Goal: Task Accomplishment & Management: Manage account settings

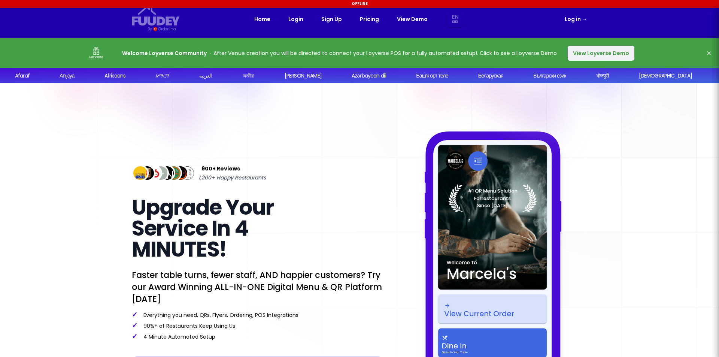
select select "en"
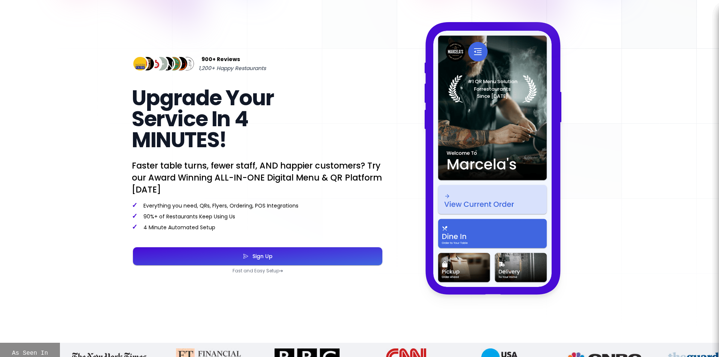
scroll to position [75, 0]
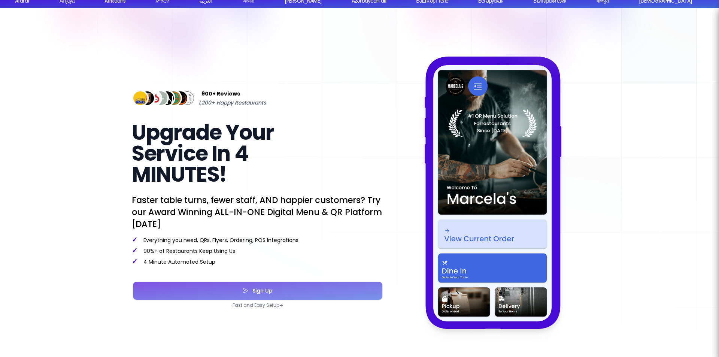
click at [246, 291] on icon "button" at bounding box center [246, 290] width 6 height 37
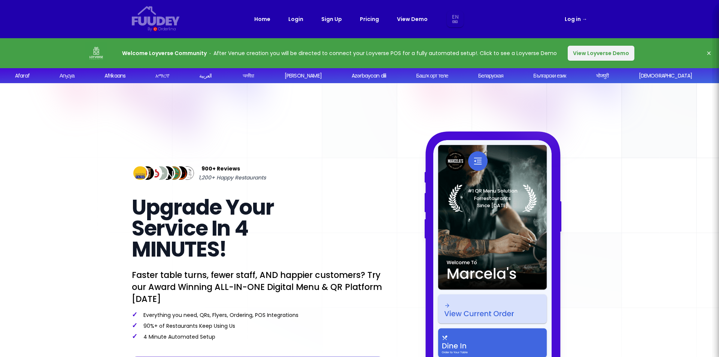
select select "en"
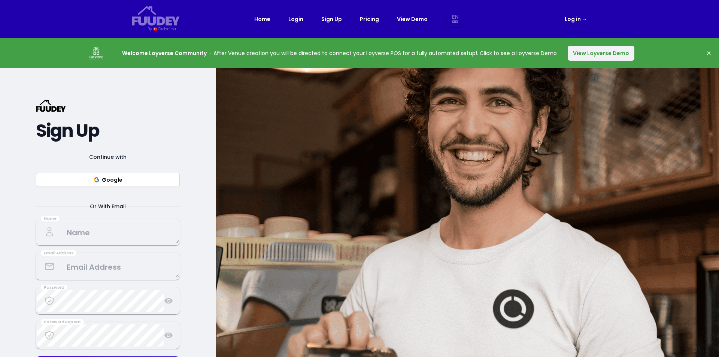
select select "en"
click at [124, 179] on button "Google" at bounding box center [108, 180] width 144 height 14
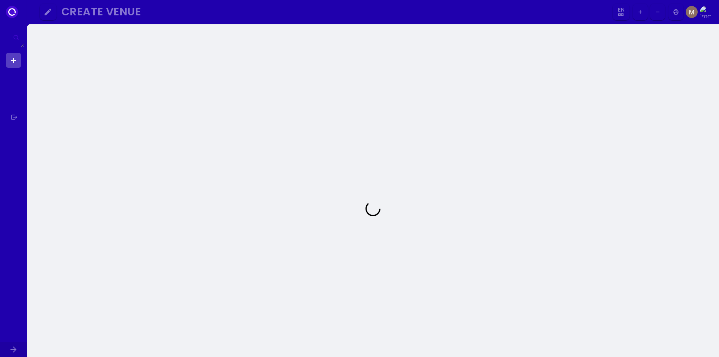
select select "en"
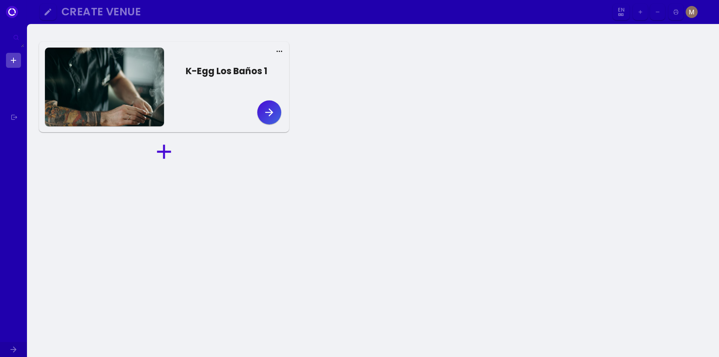
click at [224, 74] on div "K-Egg Los Baños 1" at bounding box center [227, 70] width 82 height 13
click at [264, 112] on icon "button" at bounding box center [269, 112] width 12 height 12
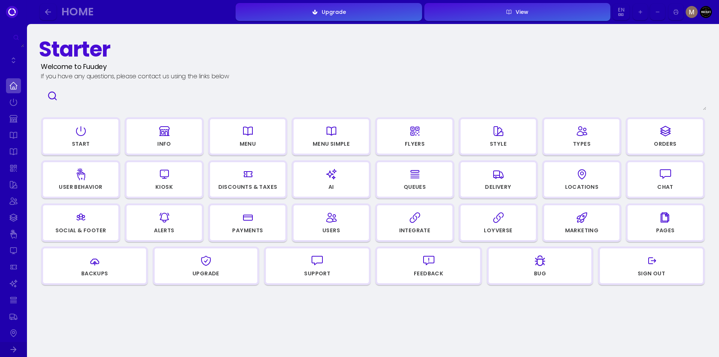
click at [413, 136] on icon "button" at bounding box center [415, 130] width 12 height 37
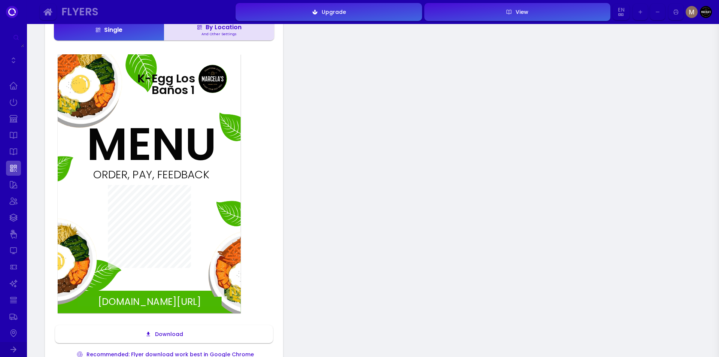
scroll to position [37, 0]
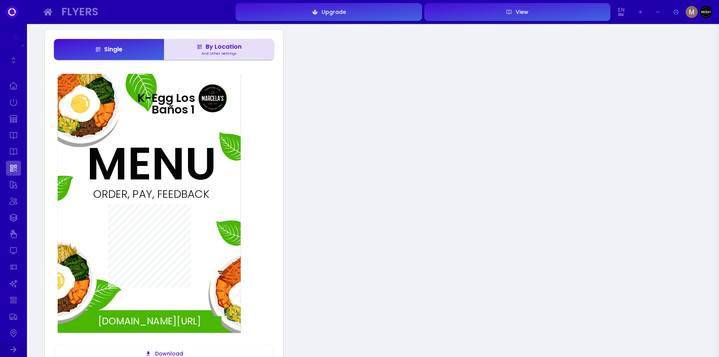
click at [109, 52] on div "Single" at bounding box center [108, 49] width 27 height 6
click at [203, 54] on div "And Other Settings" at bounding box center [218, 54] width 41 height 4
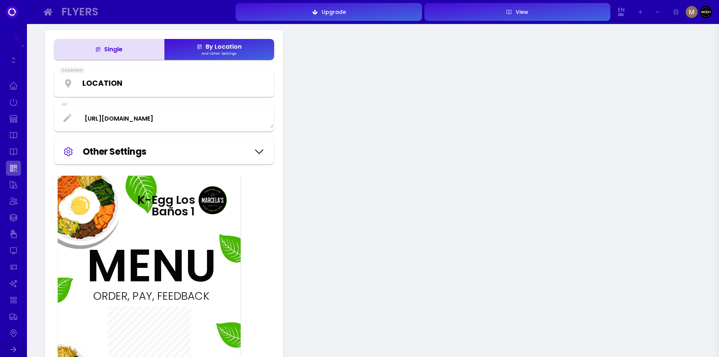
click at [115, 46] on div "Single" at bounding box center [108, 49] width 27 height 6
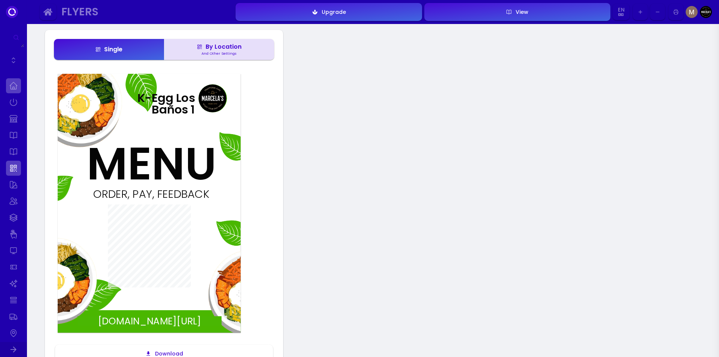
click at [11, 87] on link at bounding box center [13, 85] width 15 height 15
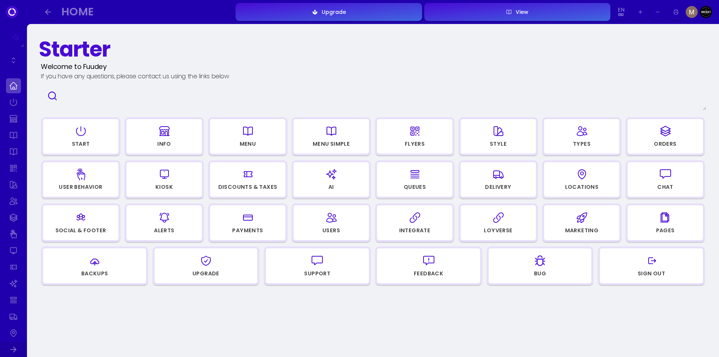
click at [256, 135] on div "button" at bounding box center [247, 131] width 68 height 18
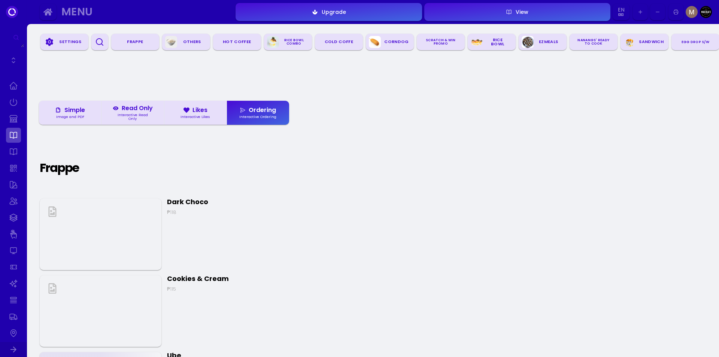
click at [267, 116] on div "Interactive Ordering" at bounding box center [257, 117] width 43 height 4
click at [643, 39] on div "Sandwich" at bounding box center [652, 41] width 32 height 11
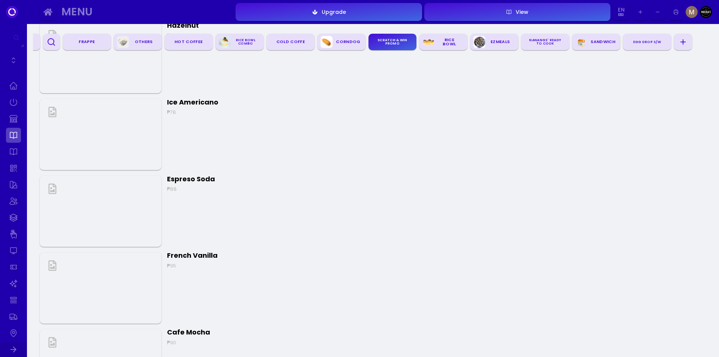
scroll to position [2141, 0]
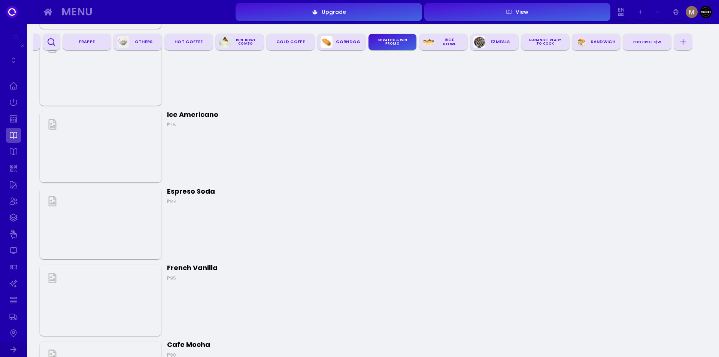
click at [387, 42] on div "Scratch & Win Promo" at bounding box center [393, 42] width 42 height 14
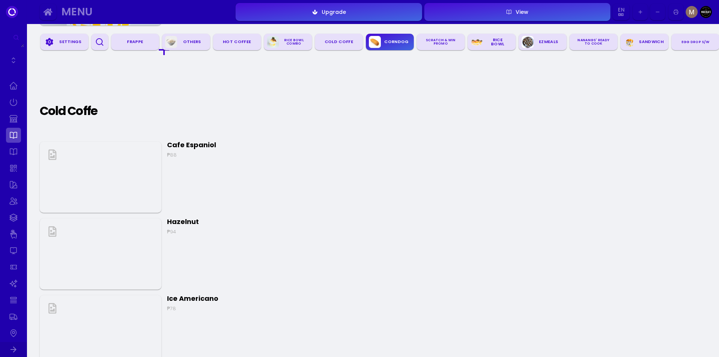
scroll to position [1949, 0]
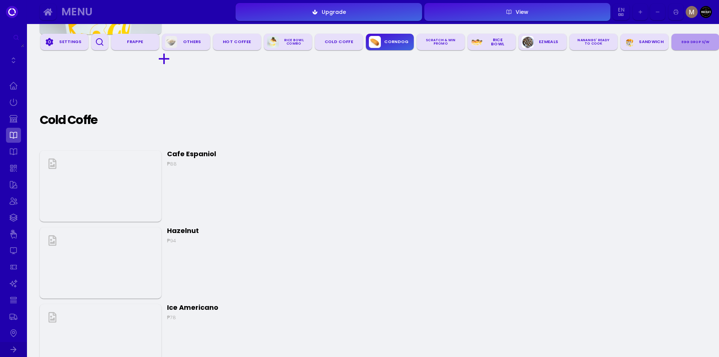
click at [690, 42] on div "EGG DROP S/W" at bounding box center [696, 42] width 42 height 10
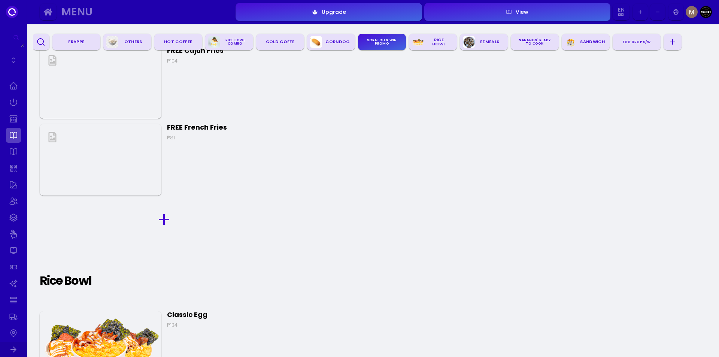
scroll to position [0, 48]
